Goal: Transaction & Acquisition: Purchase product/service

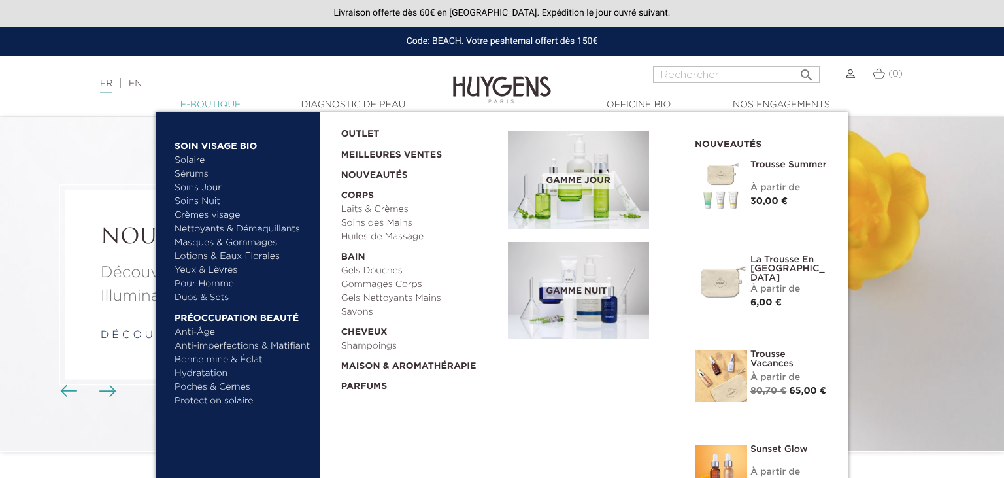
click at [214, 105] on link "  E-Boutique" at bounding box center [210, 105] width 131 height 14
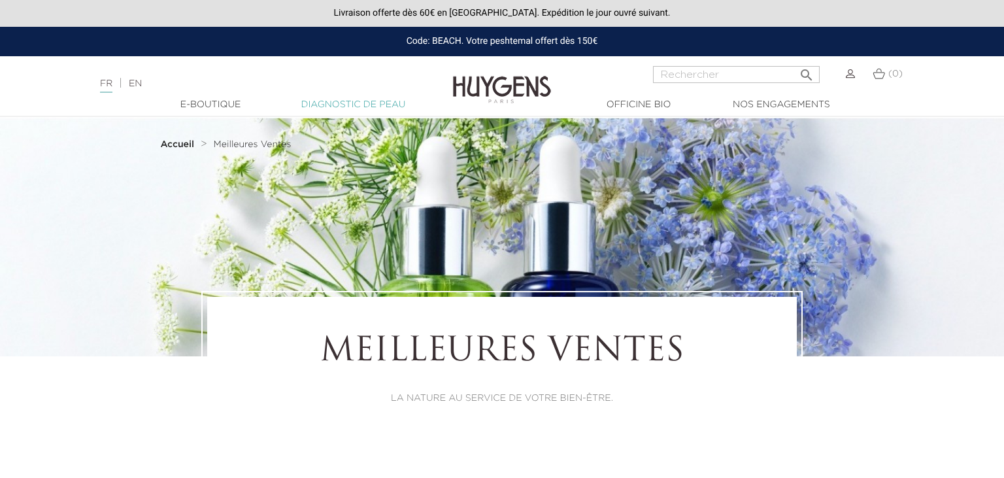
click at [346, 102] on link "Diagnostic de peau" at bounding box center [352, 105] width 131 height 14
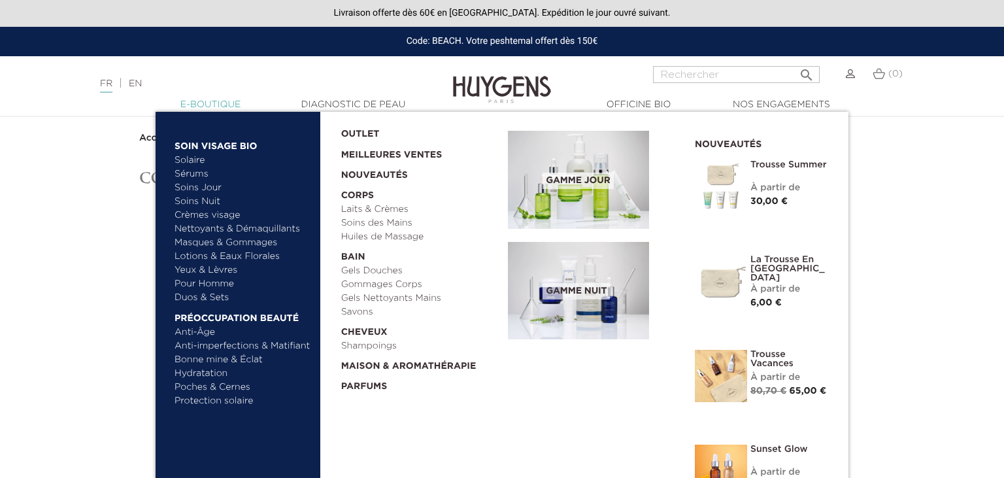
click at [212, 106] on link "  E-Boutique" at bounding box center [210, 105] width 131 height 14
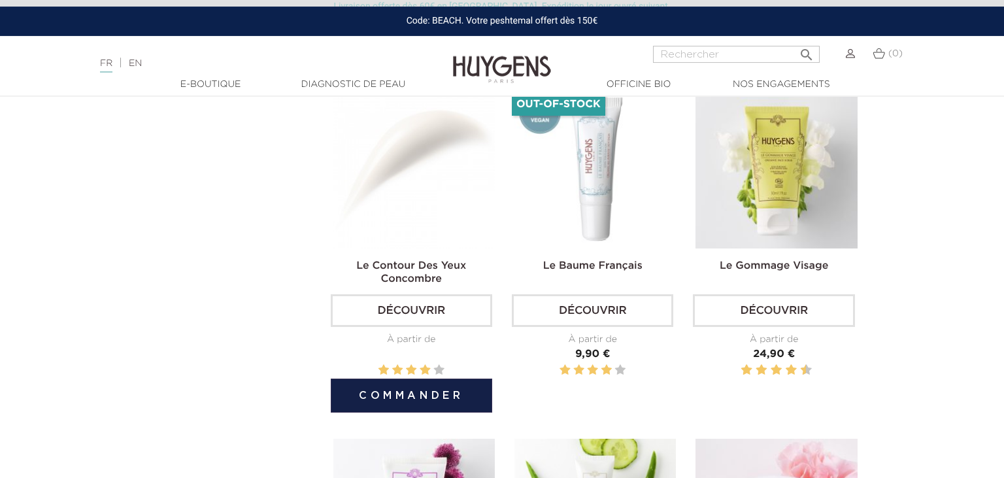
scroll to position [1448, 0]
click at [410, 312] on link "Découvrir" at bounding box center [411, 309] width 161 height 33
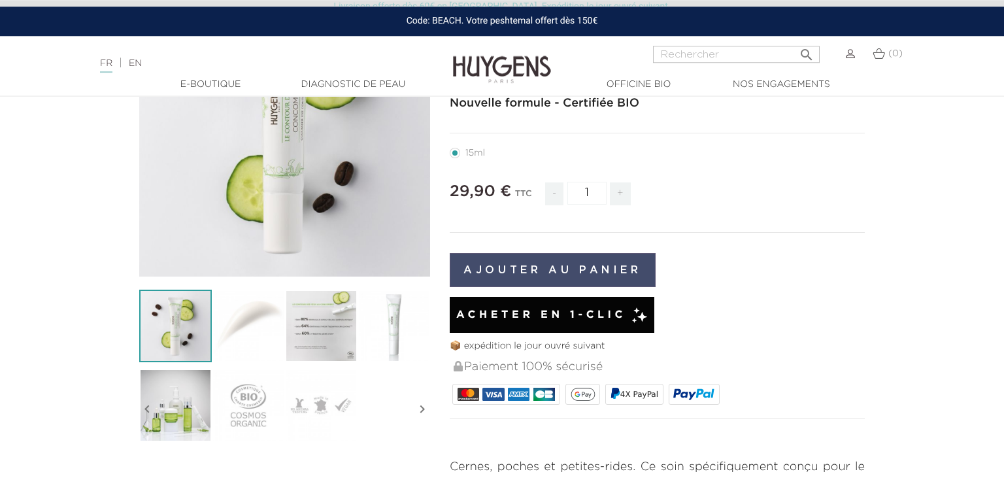
scroll to position [182, 0]
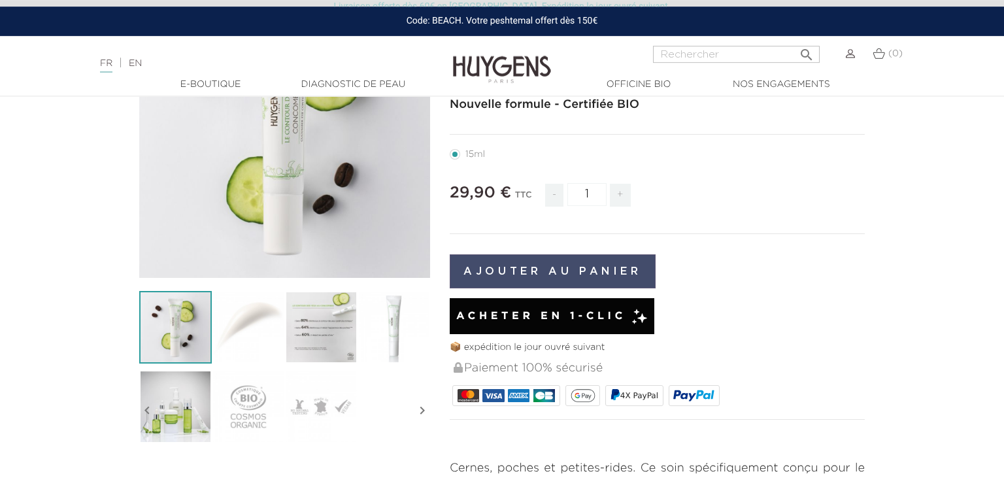
click at [518, 270] on button "Ajouter au panier" at bounding box center [553, 271] width 206 height 34
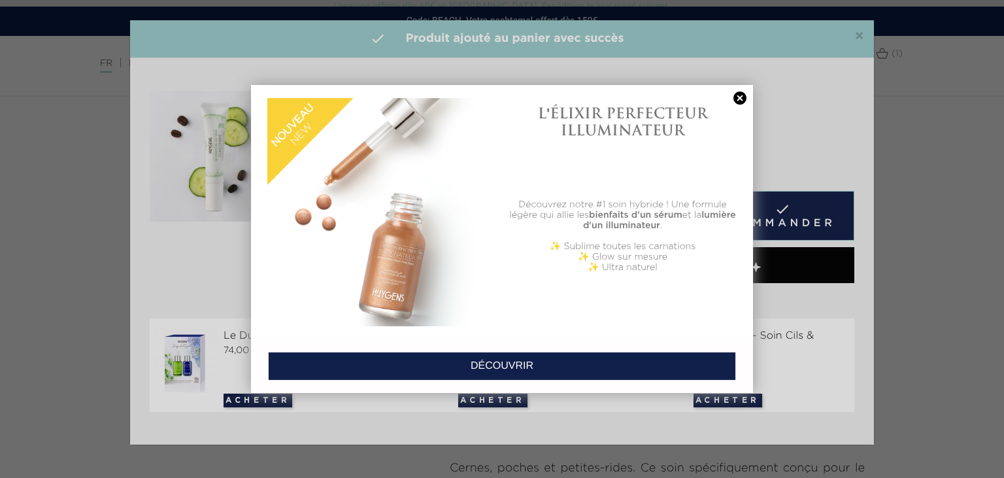
click at [736, 95] on link at bounding box center [739, 98] width 18 height 14
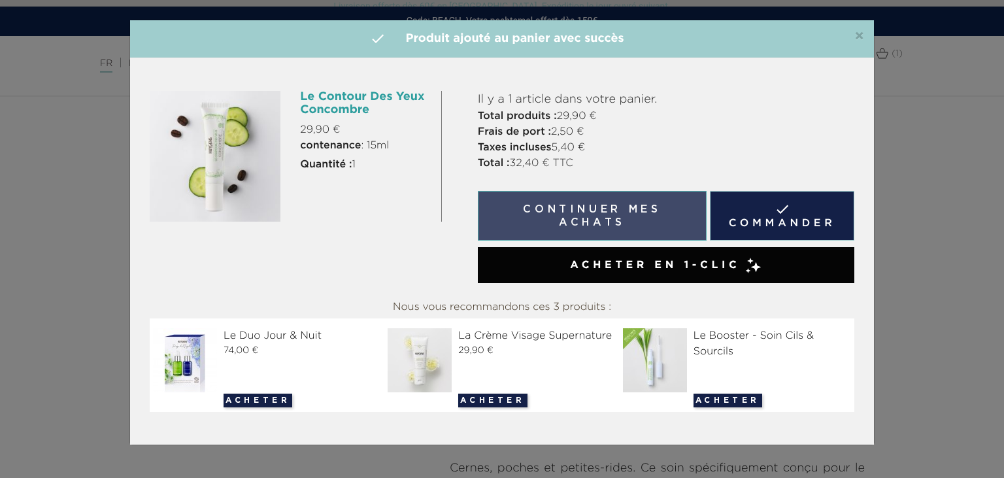
click at [576, 227] on button "Continuer mes achats" at bounding box center [592, 216] width 229 height 50
